Goal: Transaction & Acquisition: Purchase product/service

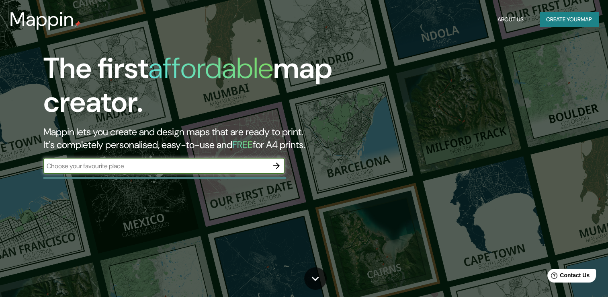
click at [279, 162] on icon "button" at bounding box center [277, 166] width 10 height 10
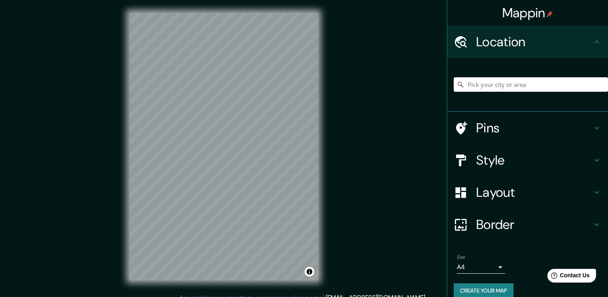
click at [516, 85] on input "Pick your city or area" at bounding box center [531, 84] width 154 height 14
paste input "[GEOGRAPHIC_DATA]"
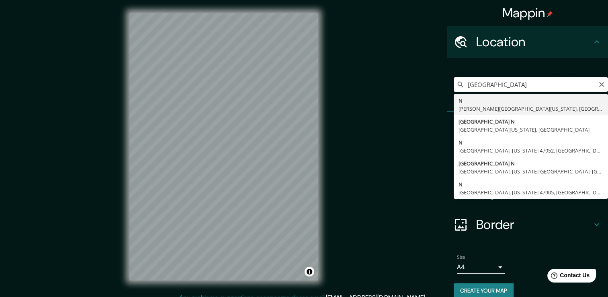
type input "Noord, [GEOGRAPHIC_DATA], [GEOGRAPHIC_DATA], [GEOGRAPHIC_DATA]"
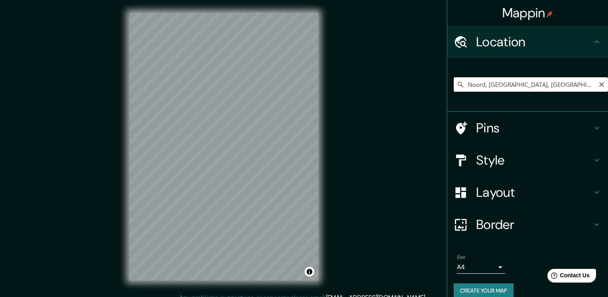
click at [568, 81] on input "Noord, [GEOGRAPHIC_DATA], [GEOGRAPHIC_DATA], [GEOGRAPHIC_DATA]" at bounding box center [531, 84] width 154 height 14
paste input "[GEOGRAPHIC_DATA]"
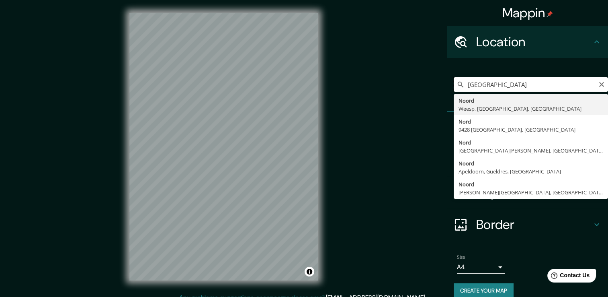
scroll to position [10, 0]
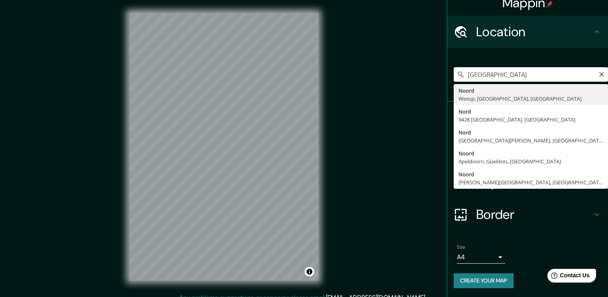
click at [563, 75] on input "[GEOGRAPHIC_DATA]" at bounding box center [531, 74] width 154 height 14
type input "[GEOGRAPHIC_DATA]"
click at [599, 75] on icon "Clear" at bounding box center [601, 74] width 5 height 5
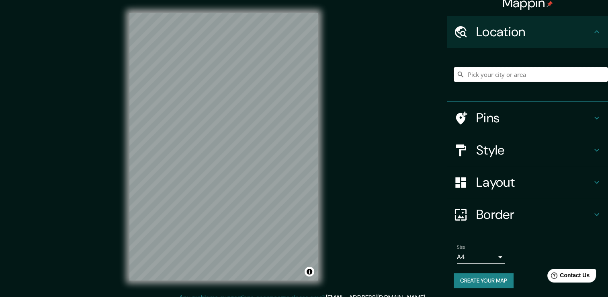
click at [549, 76] on input "Pick your city or area" at bounding box center [531, 74] width 154 height 14
paste input "[GEOGRAPHIC_DATA]"
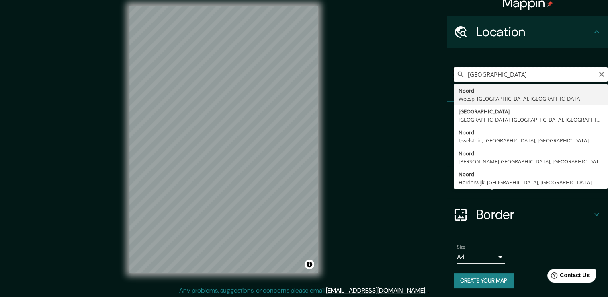
scroll to position [9, 0]
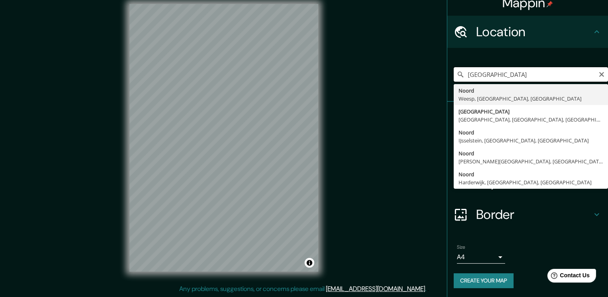
click at [549, 76] on input "[GEOGRAPHIC_DATA]" at bounding box center [531, 74] width 154 height 14
type input "[GEOGRAPHIC_DATA]"
click at [599, 75] on icon "Clear" at bounding box center [601, 74] width 5 height 5
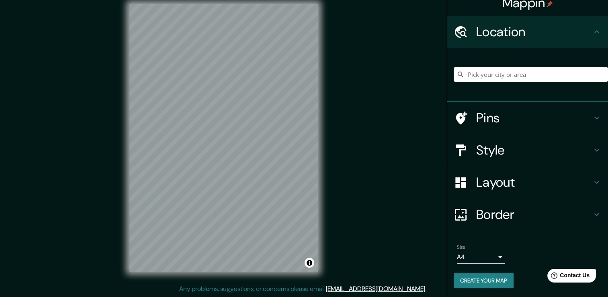
click at [528, 66] on div "[GEOGRAPHIC_DATA] [GEOGRAPHIC_DATA], [GEOGRAPHIC_DATA], [GEOGRAPHIC_DATA] [GEOG…" at bounding box center [531, 74] width 154 height 40
drag, startPoint x: 526, startPoint y: 74, endPoint x: 514, endPoint y: 68, distance: 12.6
click at [526, 74] on input "Pick your city or area" at bounding box center [531, 74] width 154 height 14
click at [480, 70] on input "Pick your city or area" at bounding box center [531, 74] width 154 height 14
paste input "[STREET_ADDRESS]"
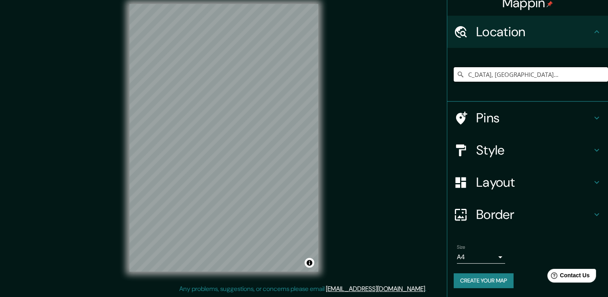
scroll to position [0, 0]
type input "[GEOGRAPHIC_DATA], [GEOGRAPHIC_DATA], [GEOGRAPHIC_DATA]"
click at [516, 142] on h4 "Style" at bounding box center [534, 150] width 116 height 16
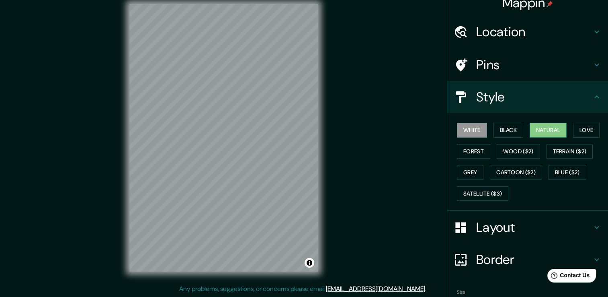
click at [549, 132] on button "Natural" at bounding box center [548, 130] width 37 height 15
click at [462, 150] on button "Forest" at bounding box center [473, 151] width 33 height 15
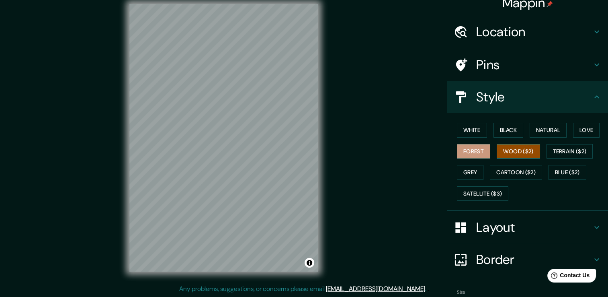
click at [522, 154] on button "Wood ($2)" at bounding box center [518, 151] width 43 height 15
click at [556, 152] on button "Terrain ($2)" at bounding box center [570, 151] width 47 height 15
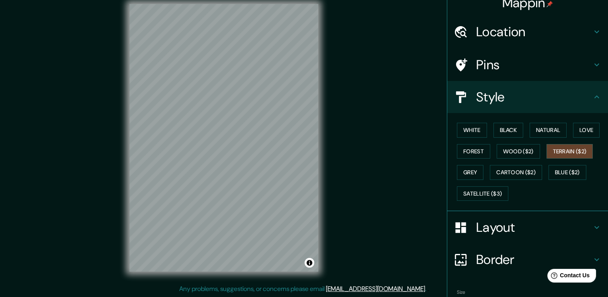
click at [482, 166] on div "White Black Natural Love Forest Wood ($2) Terrain ($2) Grey Cartoon ($2) Blue (…" at bounding box center [531, 161] width 154 height 84
click at [471, 169] on button "Grey" at bounding box center [470, 172] width 27 height 15
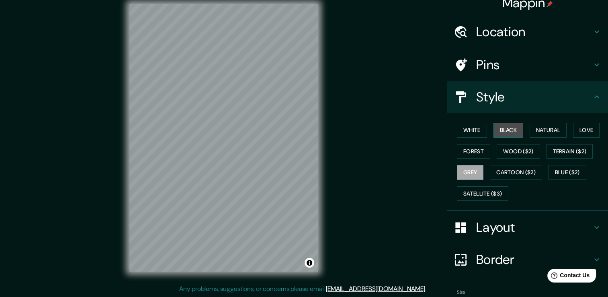
click at [510, 128] on button "Black" at bounding box center [509, 130] width 30 height 15
click at [473, 128] on button "White" at bounding box center [472, 130] width 30 height 15
